Goal: Navigation & Orientation: Find specific page/section

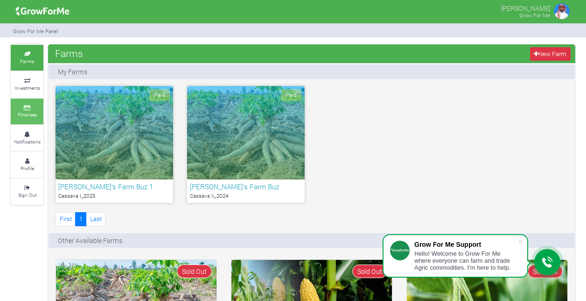
click at [34, 121] on link "Finances" at bounding box center [27, 111] width 33 height 26
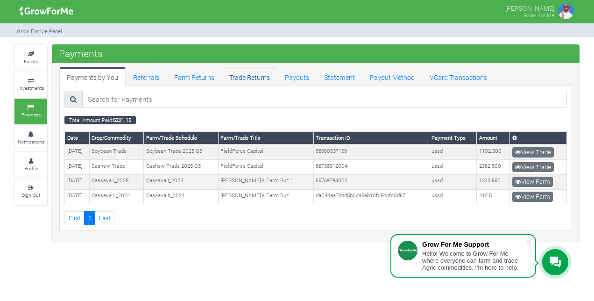
click at [250, 79] on link "Trade Returns" at bounding box center [250, 76] width 56 height 19
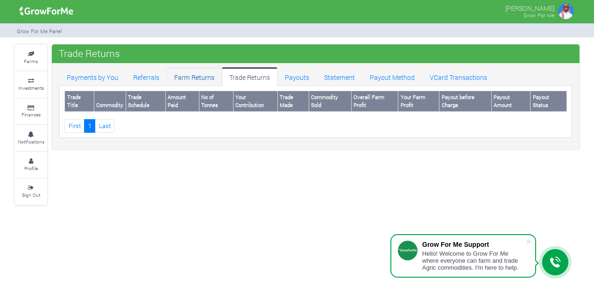
click at [206, 79] on link "Farm Returns" at bounding box center [194, 76] width 55 height 19
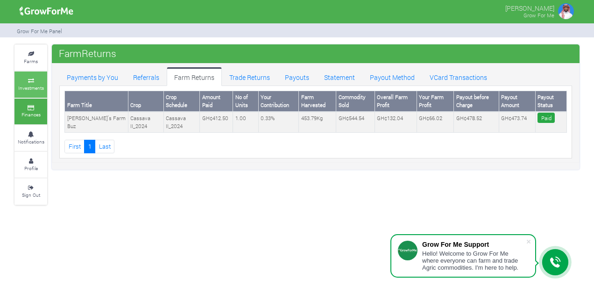
click at [33, 81] on icon at bounding box center [31, 80] width 28 height 5
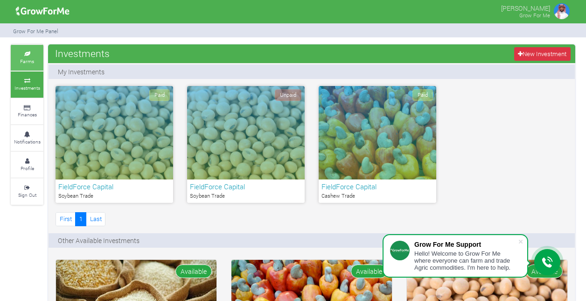
click at [25, 62] on small "Farms" at bounding box center [27, 61] width 14 height 7
